Goal: Information Seeking & Learning: Learn about a topic

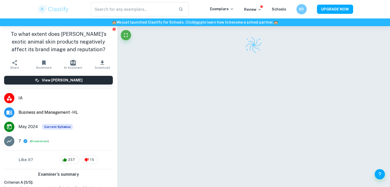
click at [56, 11] on img at bounding box center [53, 9] width 33 height 10
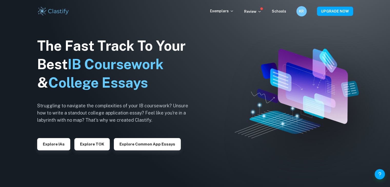
click at [92, 153] on div "The Fast Track To Your Best IB Coursework & College Essays Struggling to naviga…" at bounding box center [116, 93] width 159 height 175
click at [94, 143] on button "Explore TOK" at bounding box center [91, 144] width 35 height 12
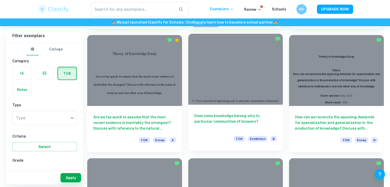
scroll to position [1128, 0]
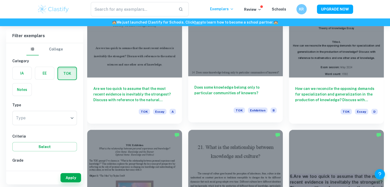
click at [220, 77] on div "Does some knowledge belong only to particular communities of knowers? TOK Exhib…" at bounding box center [235, 99] width 95 height 46
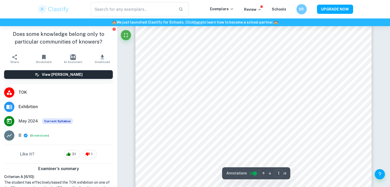
type input "2"
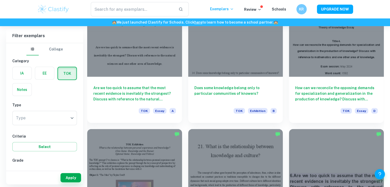
scroll to position [1128, 0]
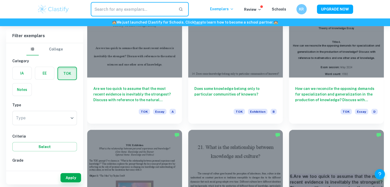
click at [154, 12] on input "text" at bounding box center [133, 9] width 84 height 14
type input "Does some knowledge"
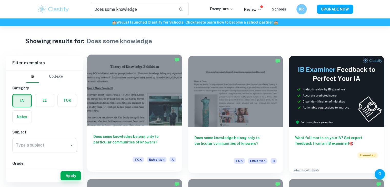
click at [162, 101] on div at bounding box center [134, 90] width 95 height 71
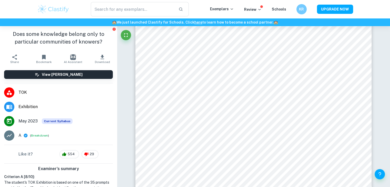
scroll to position [51, 0]
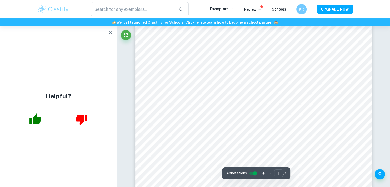
scroll to position [26, 0]
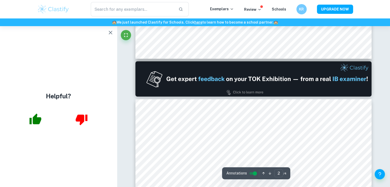
type input "1"
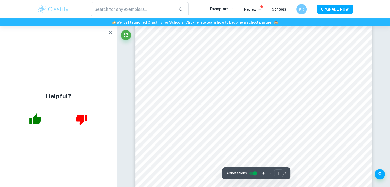
scroll to position [103, 0]
